Goal: Transaction & Acquisition: Purchase product/service

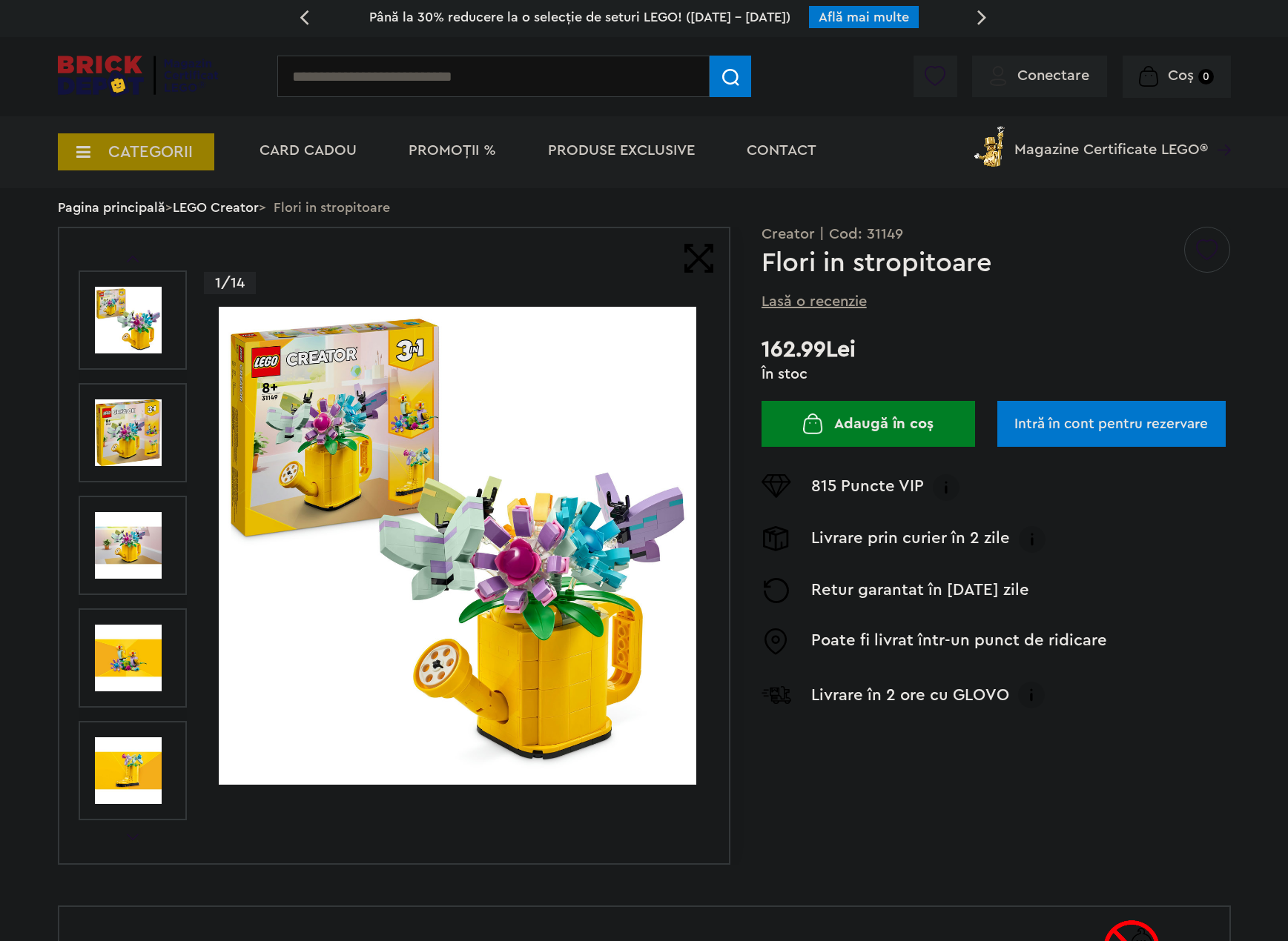
click at [240, 212] on link "LEGO Creator" at bounding box center [216, 207] width 86 height 13
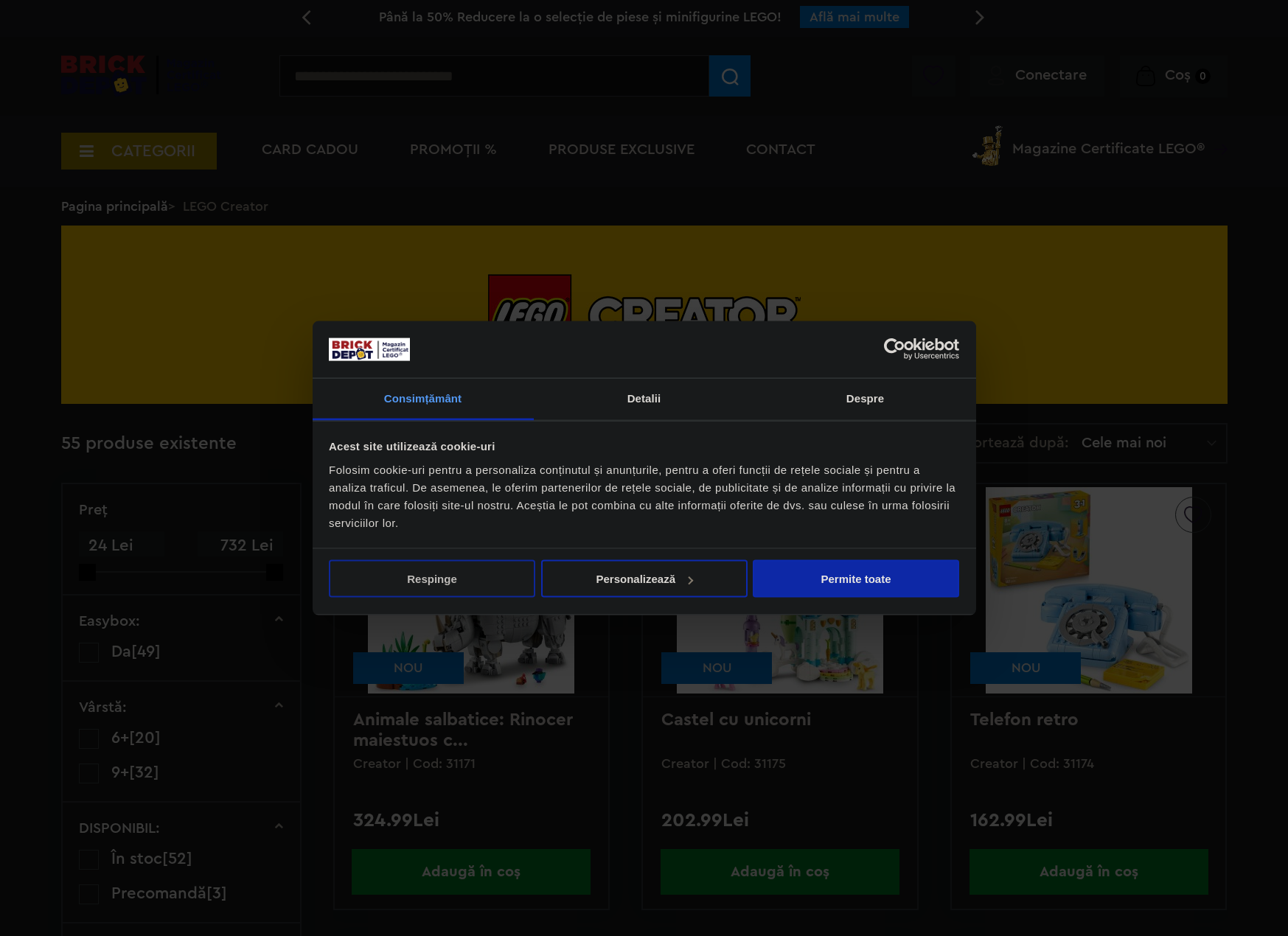
click at [423, 585] on button "Respinge" at bounding box center [432, 578] width 206 height 37
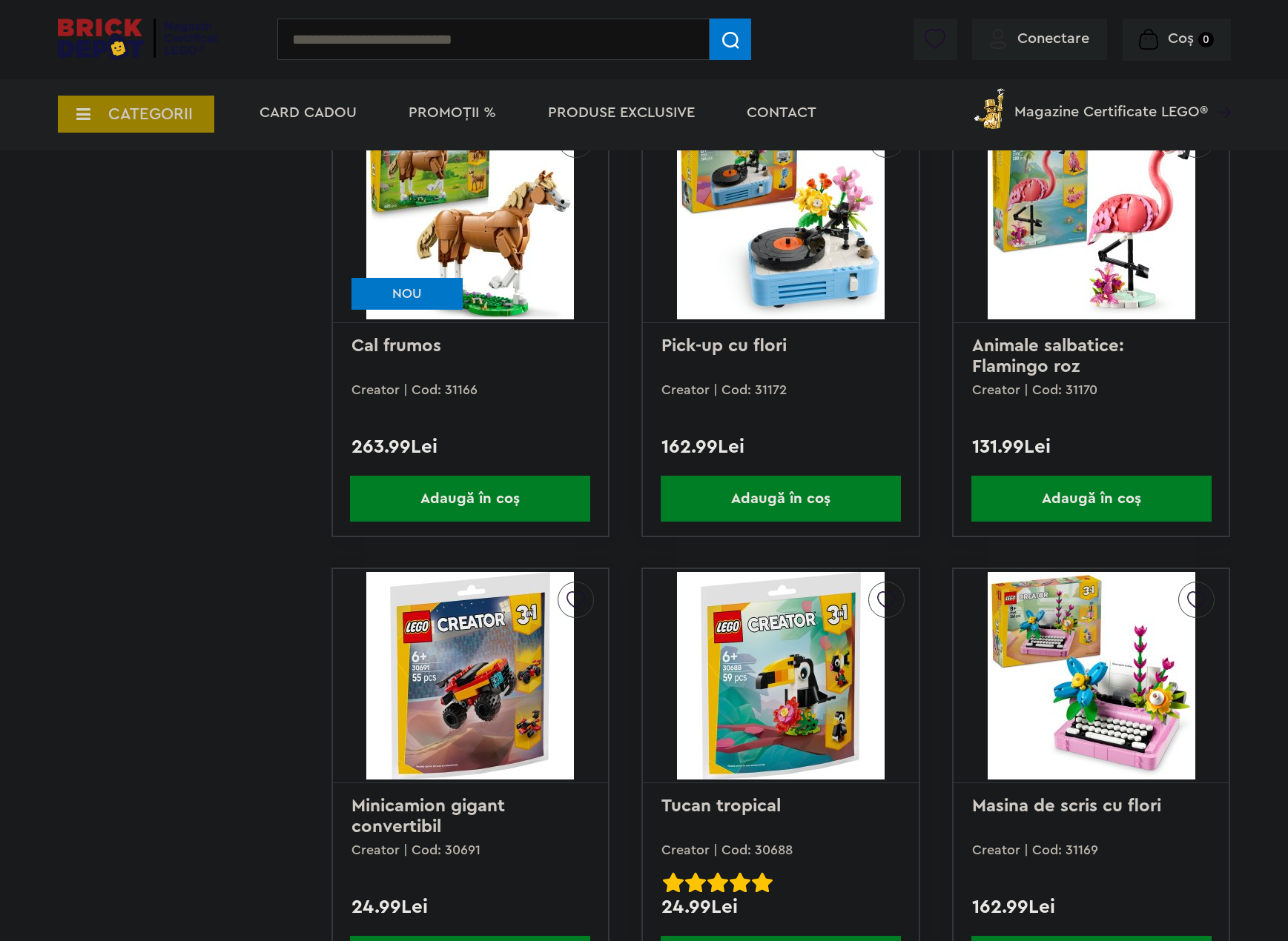
scroll to position [1334, 0]
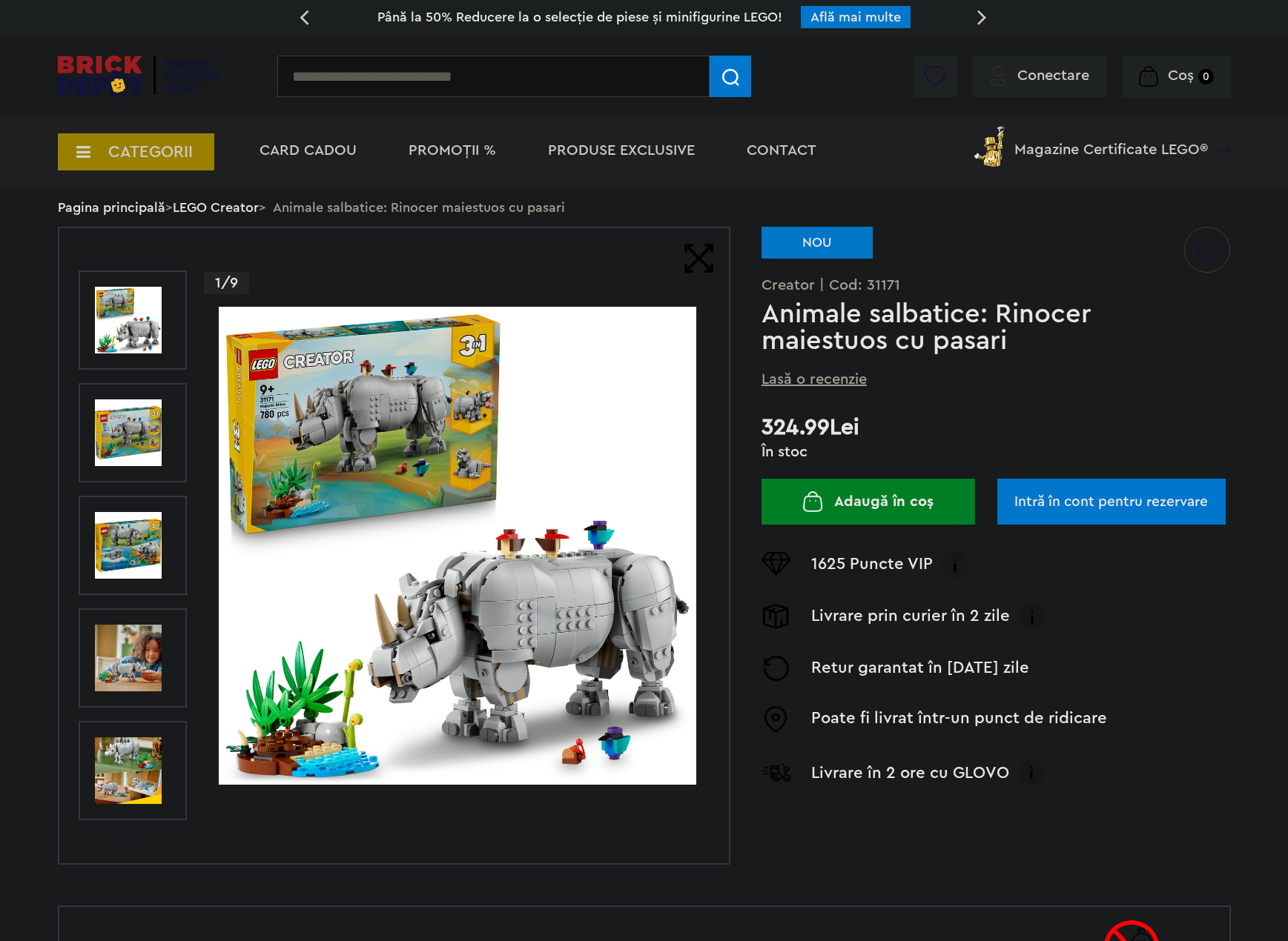
click at [138, 521] on img at bounding box center [128, 545] width 67 height 67
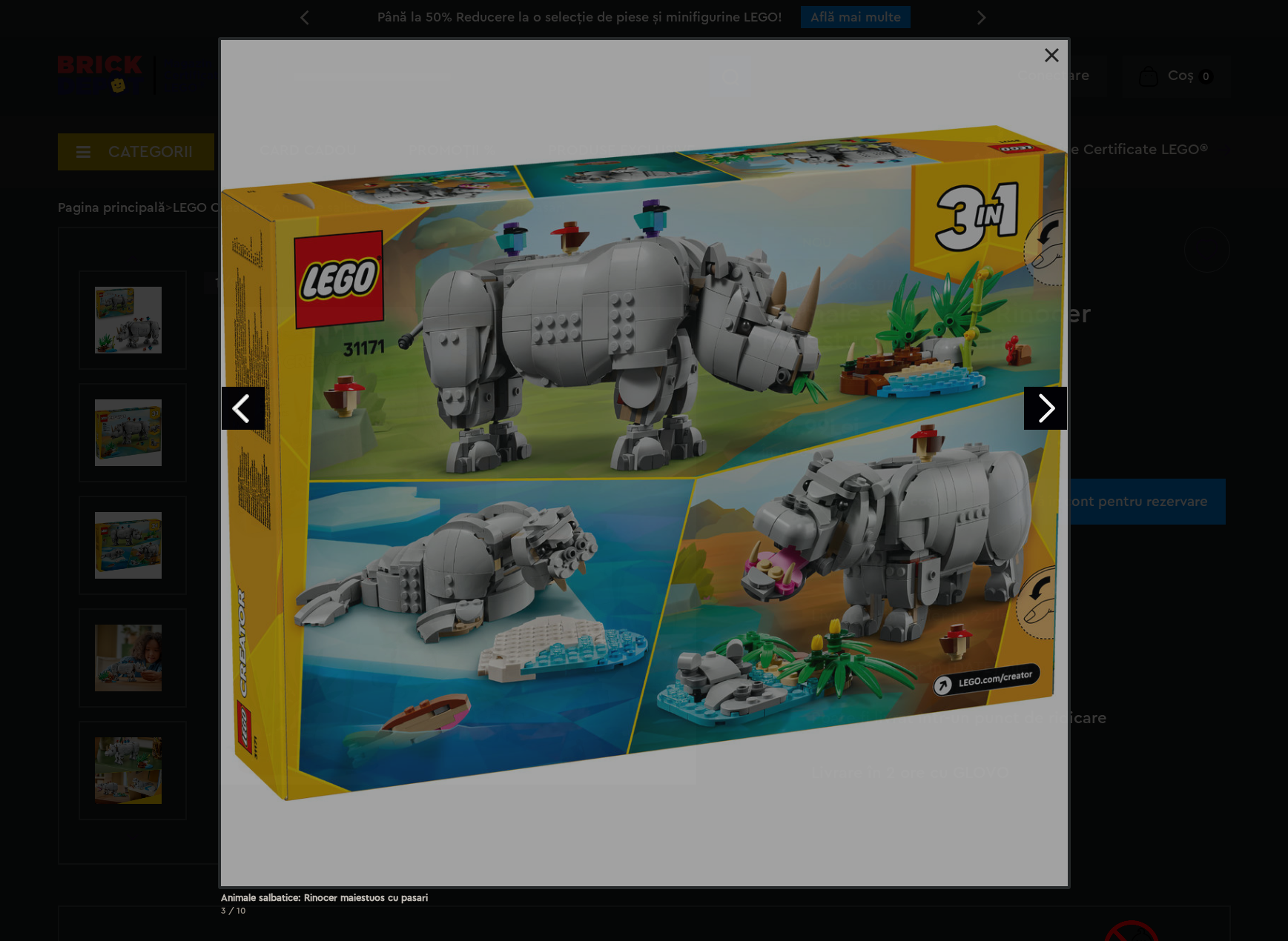
click at [134, 638] on div "Animale salbatice: Rinocer maiestuos cu pasari 3 / 10" at bounding box center [644, 482] width 1288 height 891
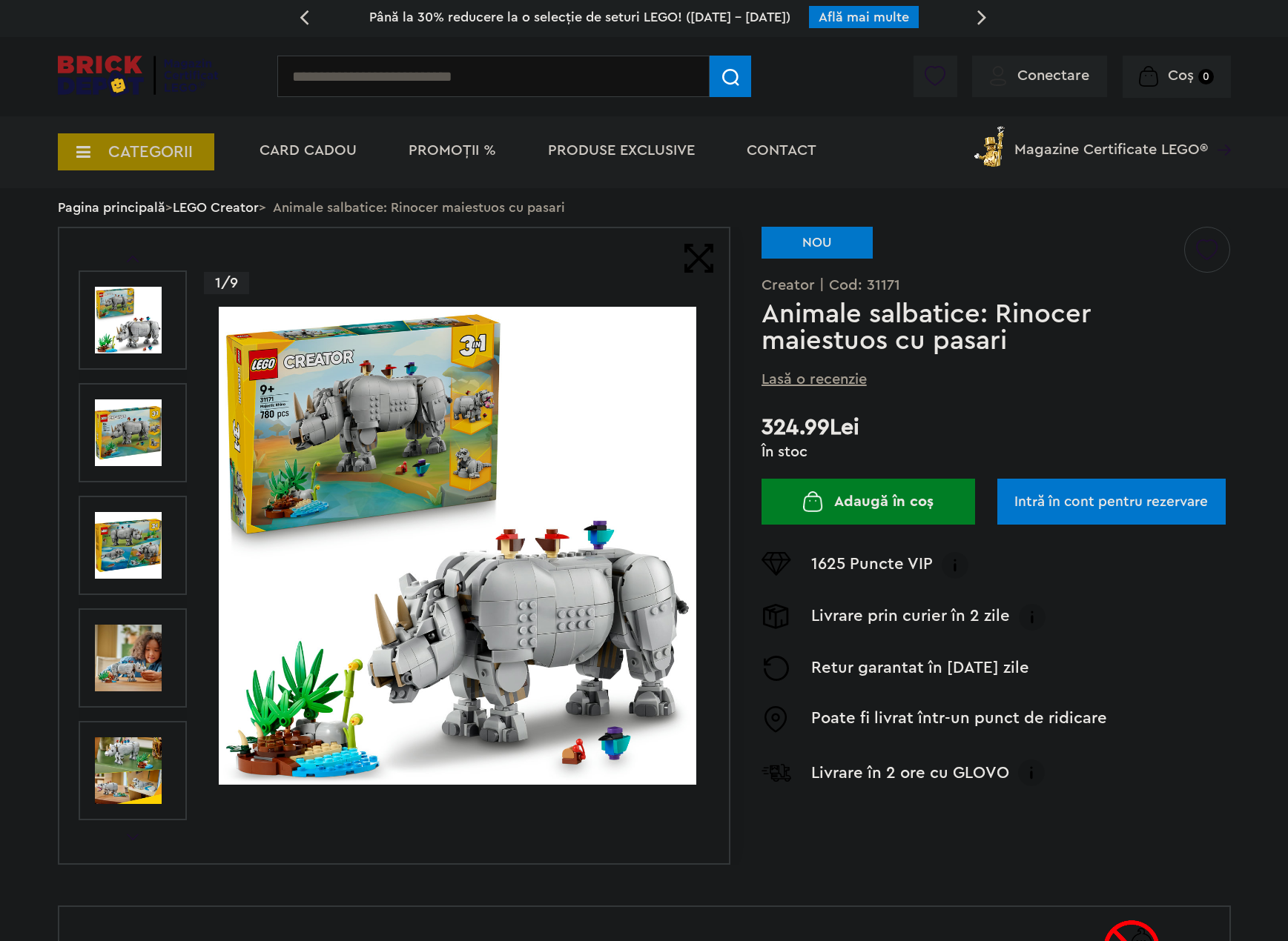
click at [134, 743] on img at bounding box center [128, 770] width 67 height 67
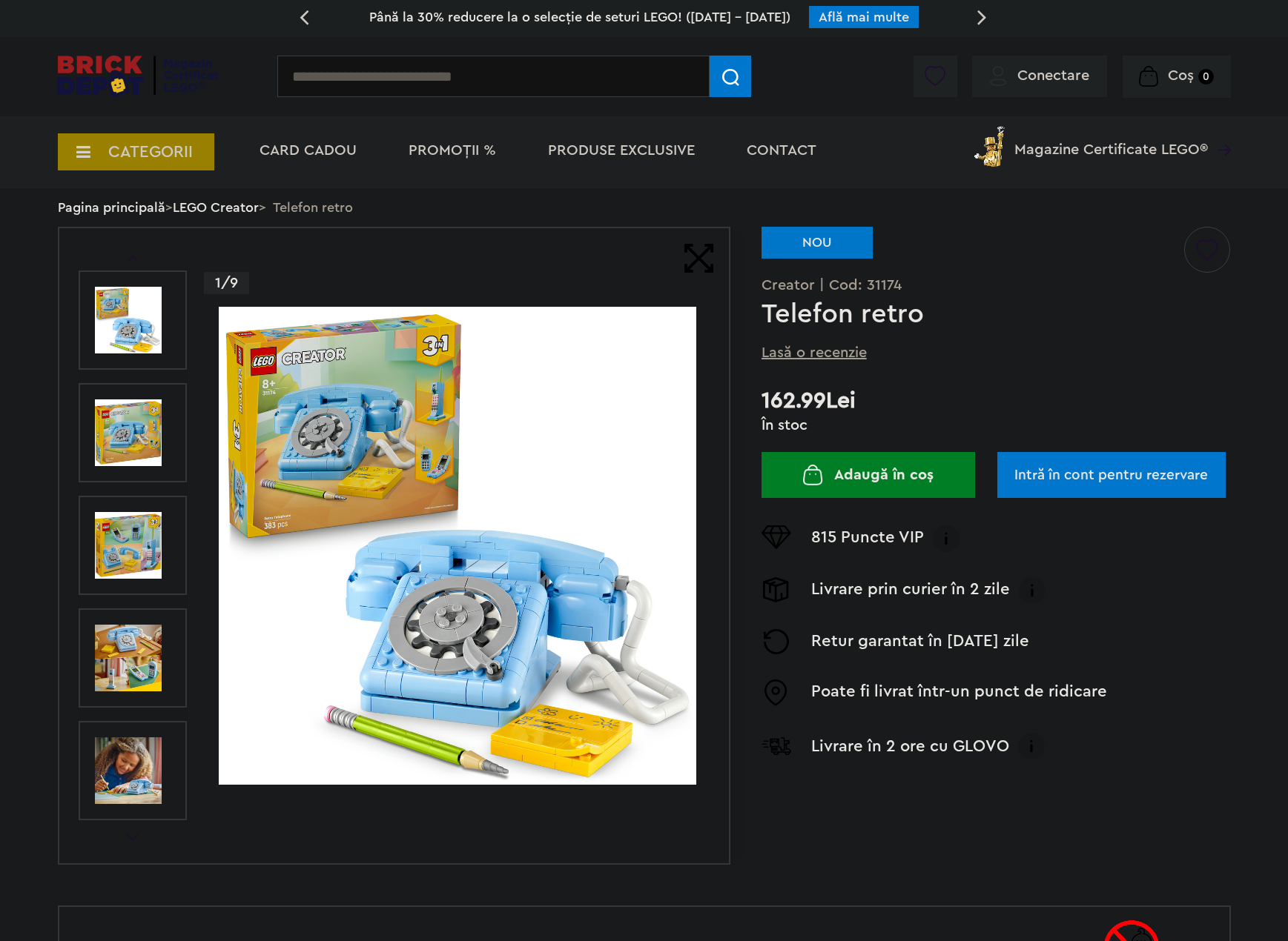
click at [475, 389] on img at bounding box center [457, 545] width 477 height 477
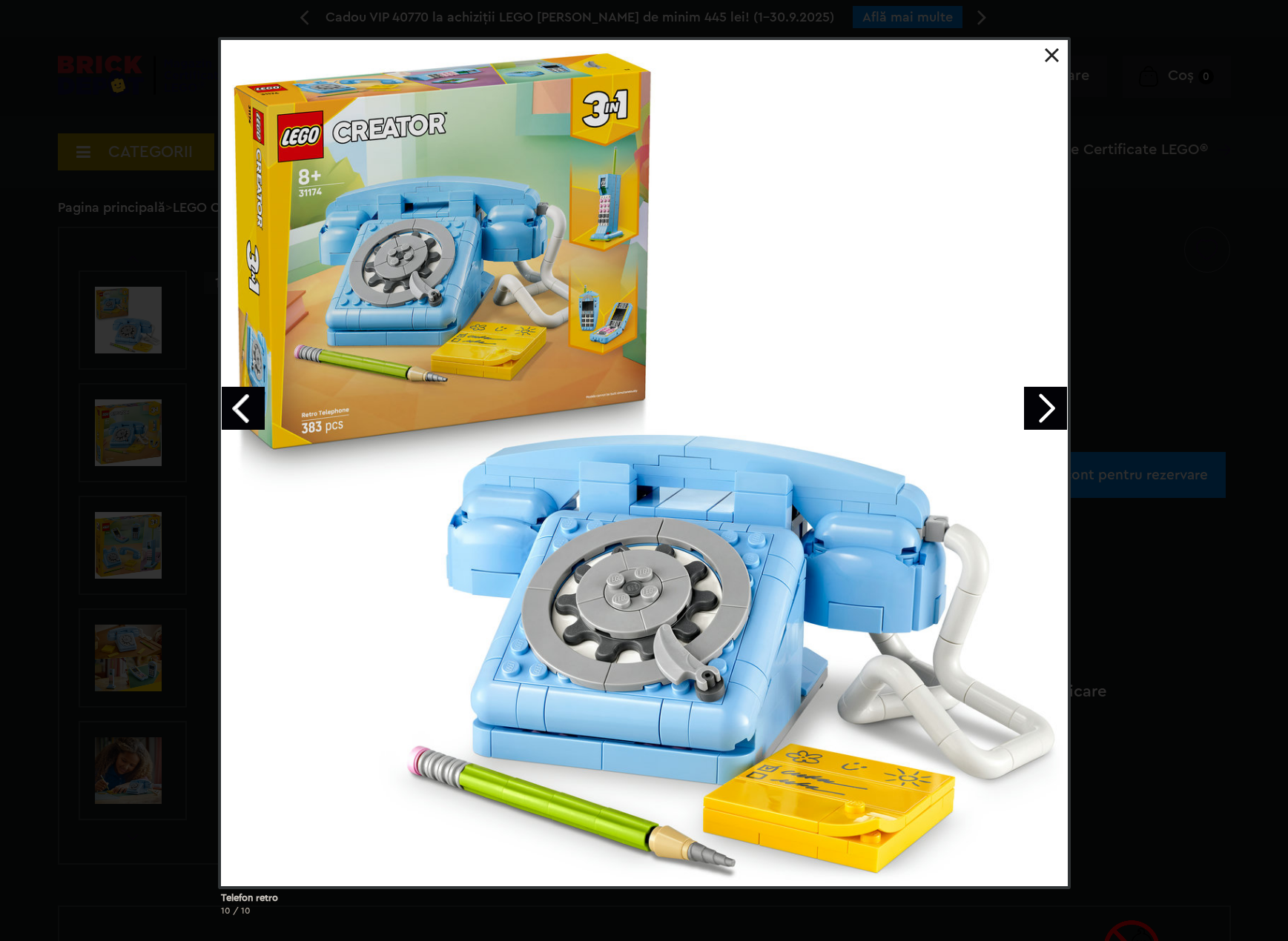
click at [118, 444] on div "Telefon retro 10 / 10" at bounding box center [644, 482] width 1288 height 891
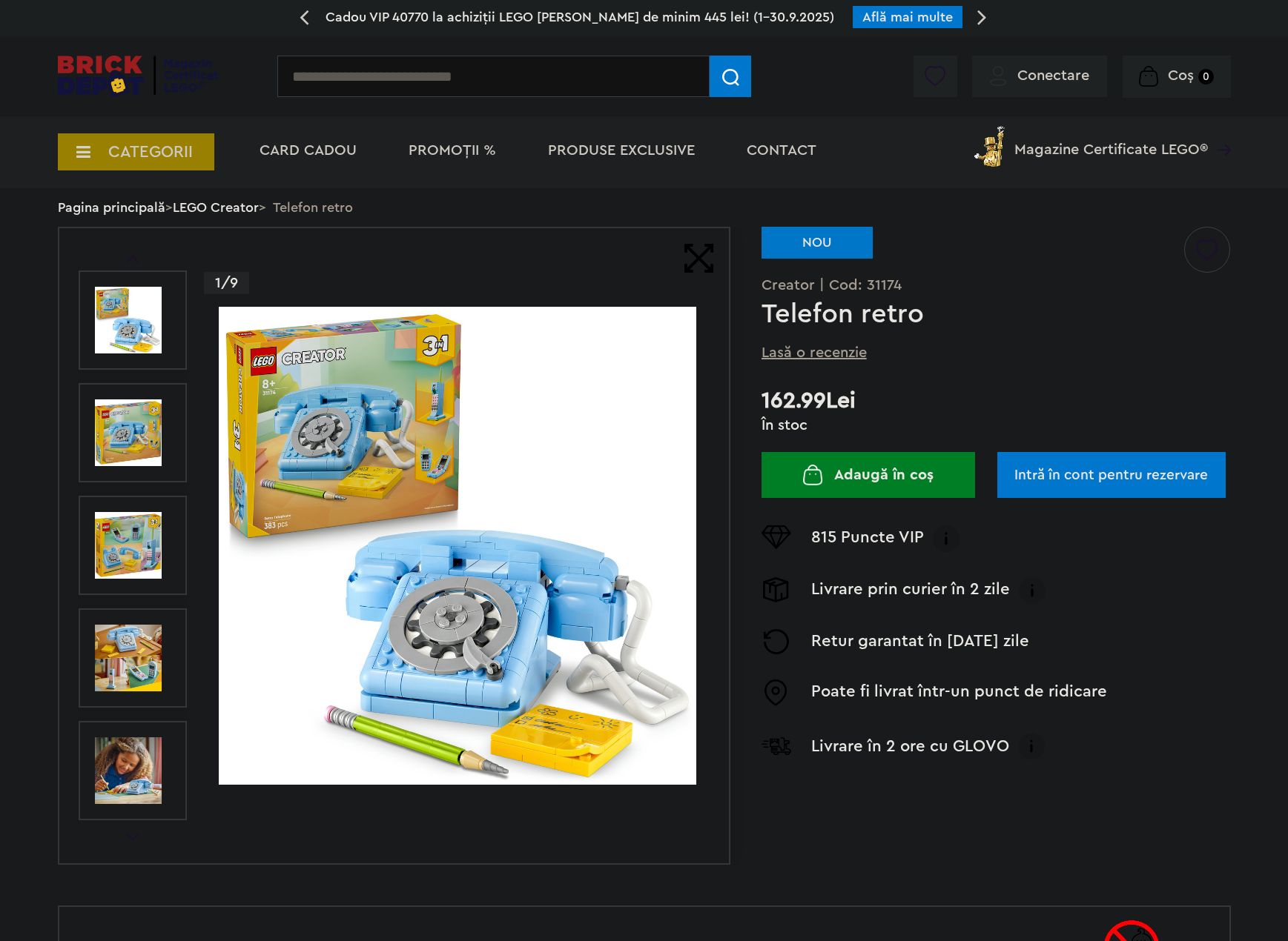
scroll to position [148, 0]
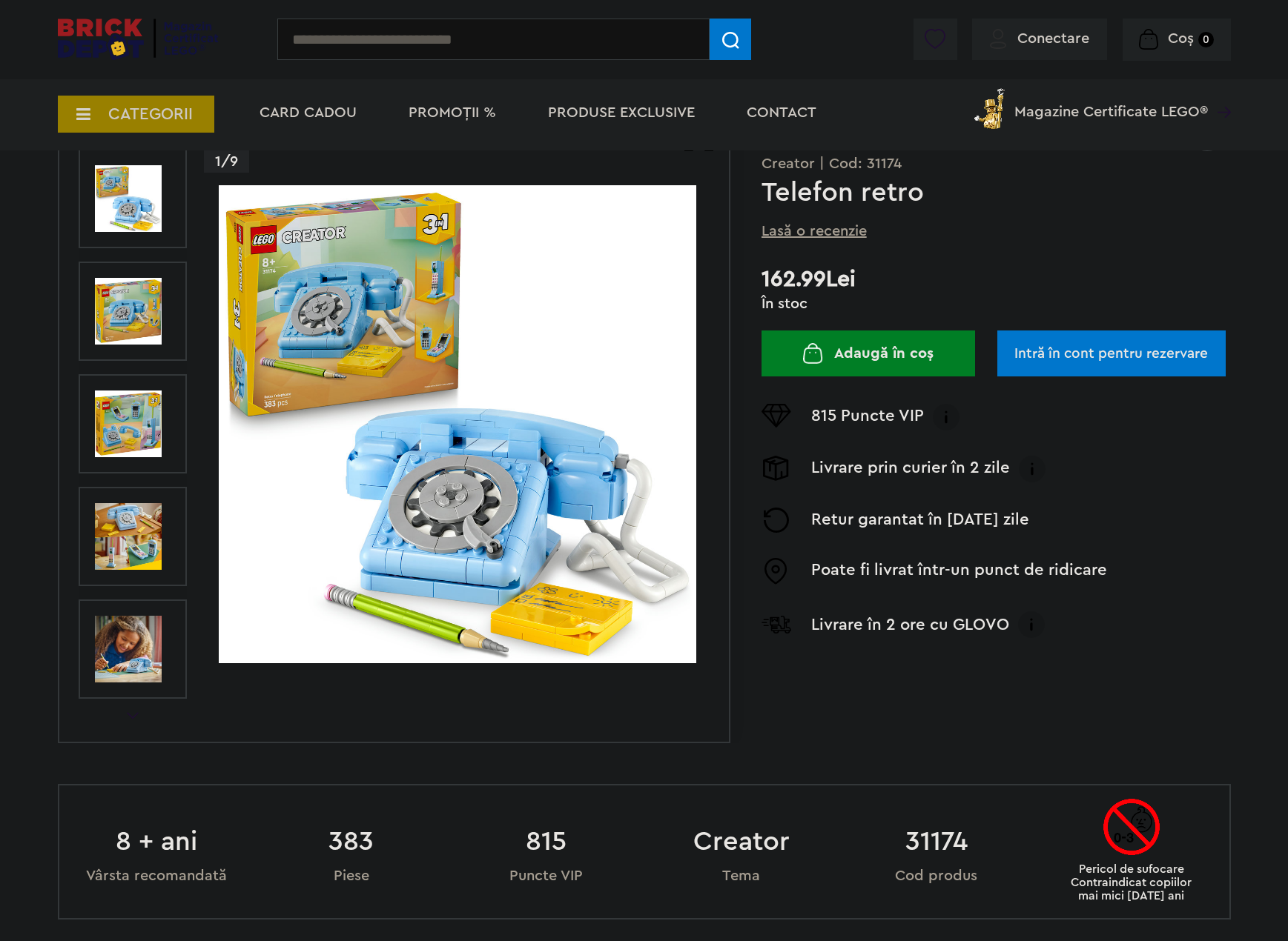
click at [116, 522] on img at bounding box center [128, 536] width 67 height 67
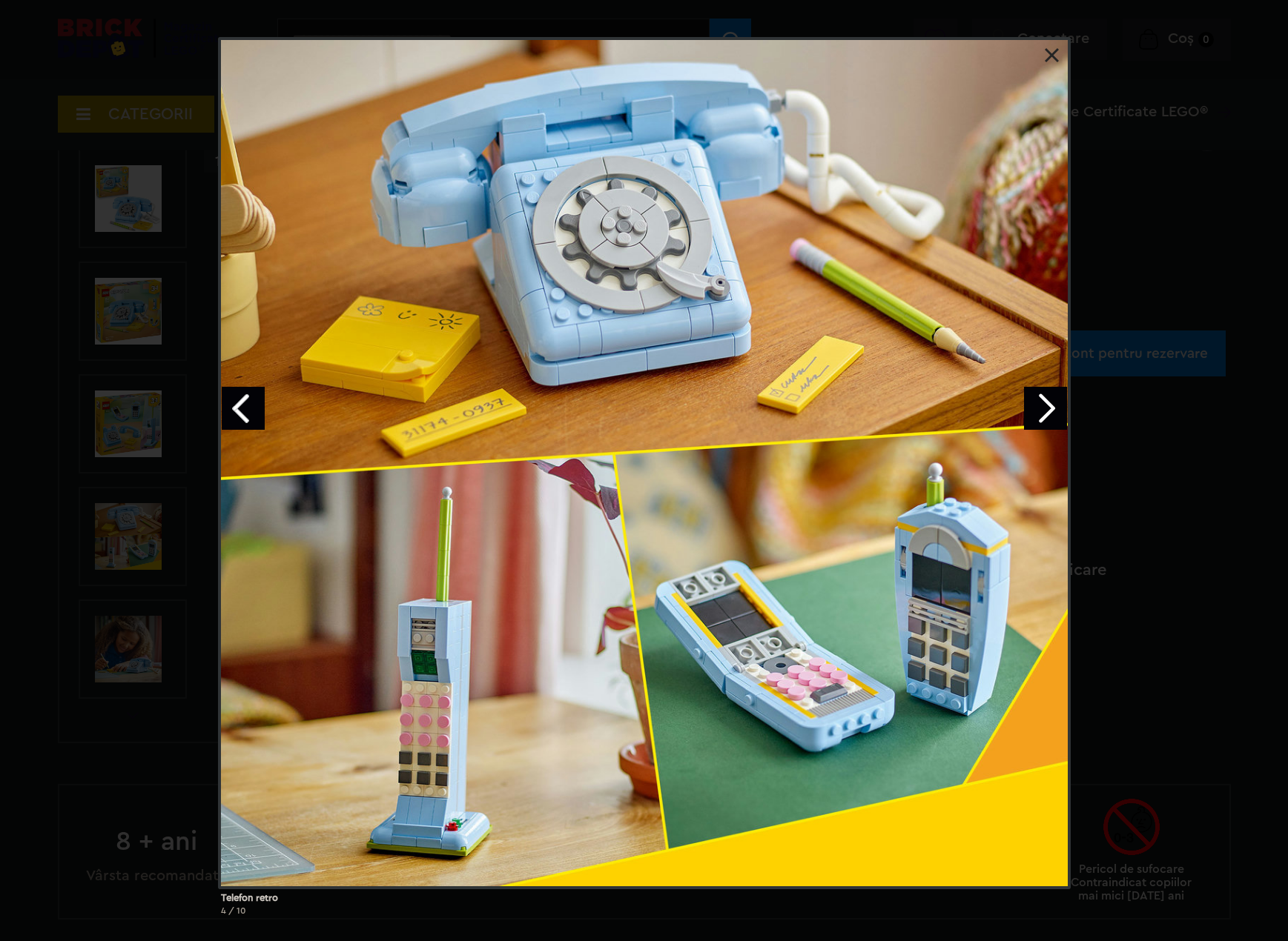
click at [1096, 52] on div "Telefon retro 4 / 10" at bounding box center [644, 482] width 1288 height 891
